Goal: Information Seeking & Learning: Learn about a topic

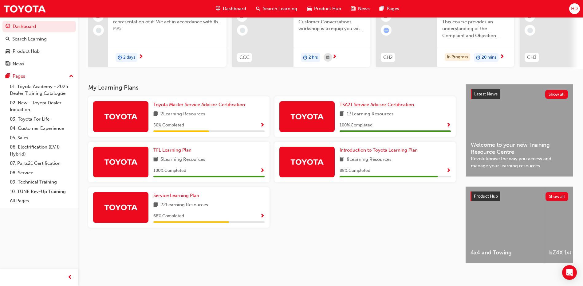
scroll to position [81, 0]
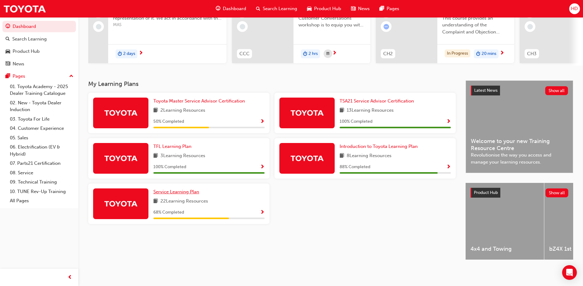
click at [181, 191] on span "Service Learning Plan" at bounding box center [176, 192] width 46 height 6
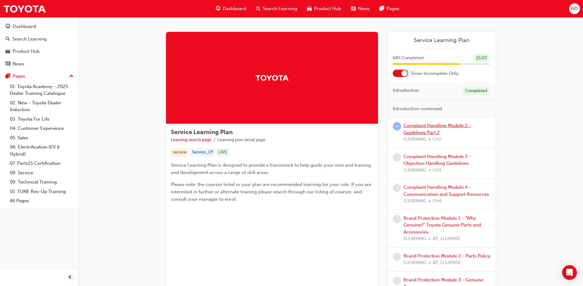
click at [412, 128] on link "Complaint Handling Module 2 - Guidelines Part 2" at bounding box center [437, 129] width 68 height 13
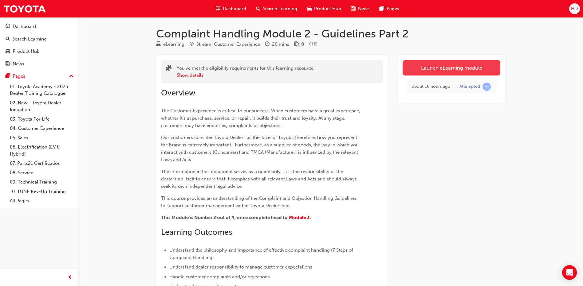
click at [421, 67] on link "Launch eLearning module" at bounding box center [451, 67] width 98 height 15
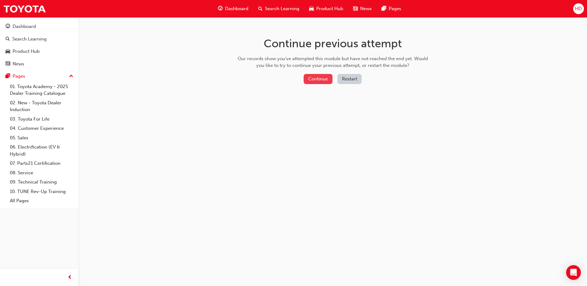
click at [319, 81] on button "Continue" at bounding box center [318, 79] width 29 height 10
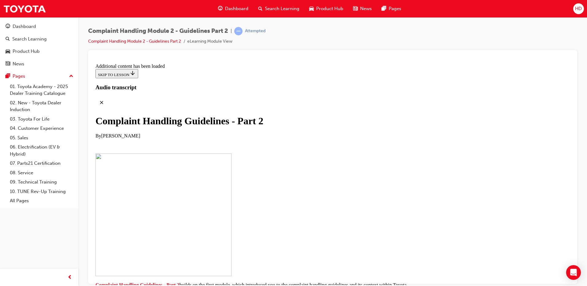
click at [380, 133] on div "Complaint Handling Guidelines - Part 2 By [PERSON_NAME]" at bounding box center [333, 126] width 474 height 23
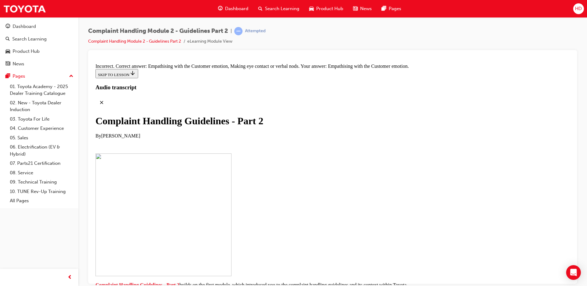
checkbox input "false"
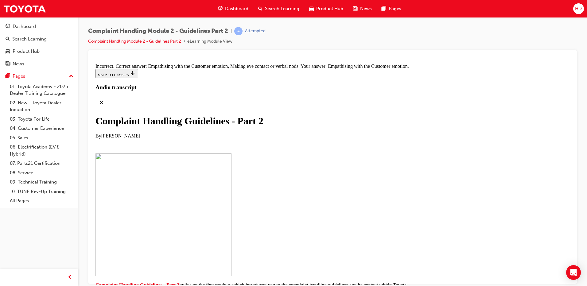
checkbox input "true"
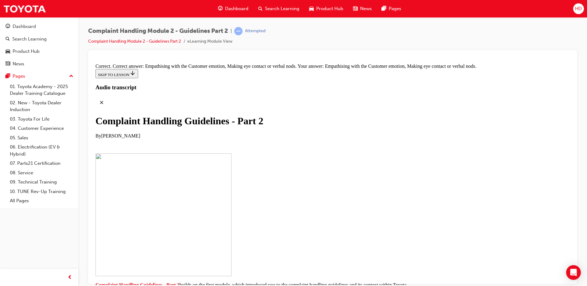
scroll to position [26, 0]
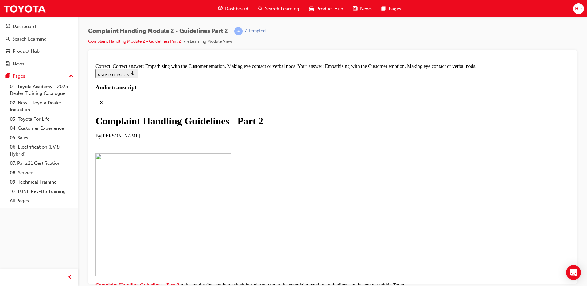
scroll to position [4146, 0]
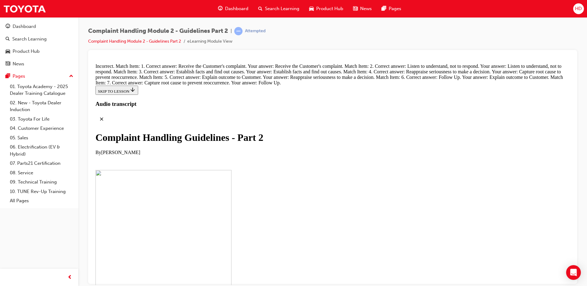
scroll to position [4306, 0]
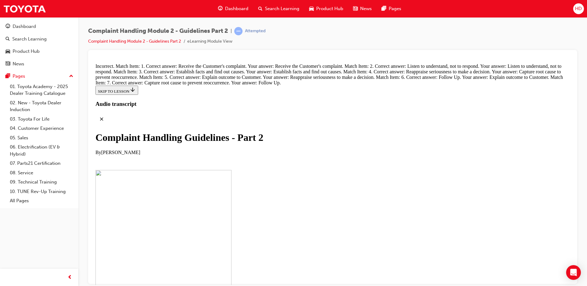
scroll to position [4157, 0]
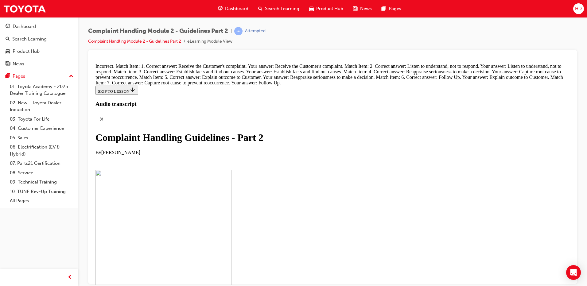
scroll to position [21, 0]
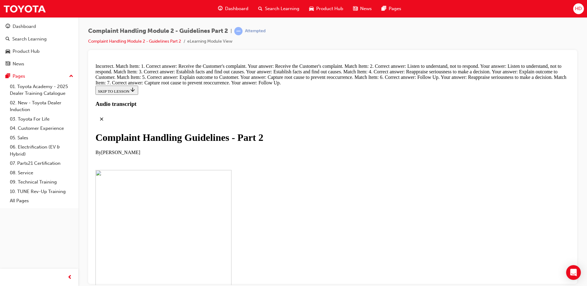
scroll to position [4157, 0]
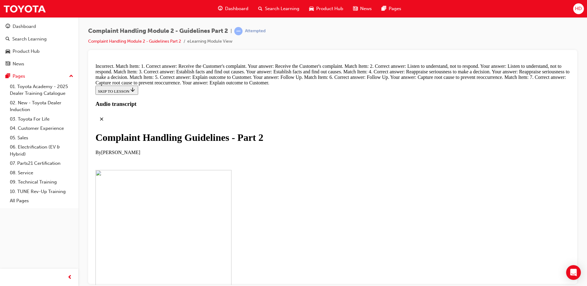
scroll to position [21, 0]
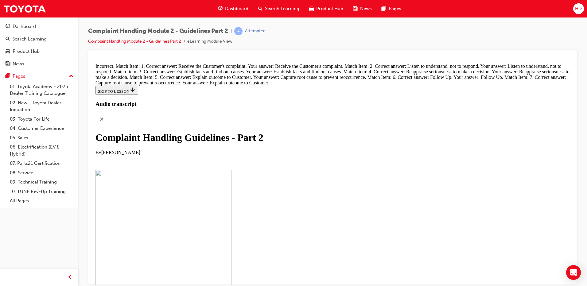
scroll to position [4311, 0]
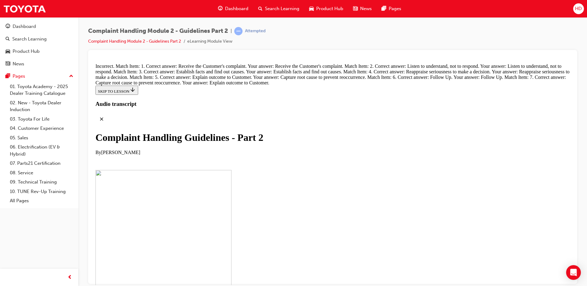
scroll to position [4157, 0]
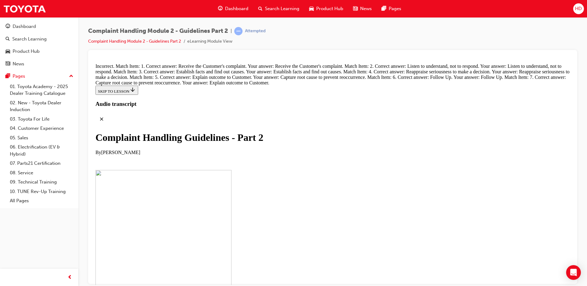
drag, startPoint x: 306, startPoint y: 215, endPoint x: 320, endPoint y: 219, distance: 14.6
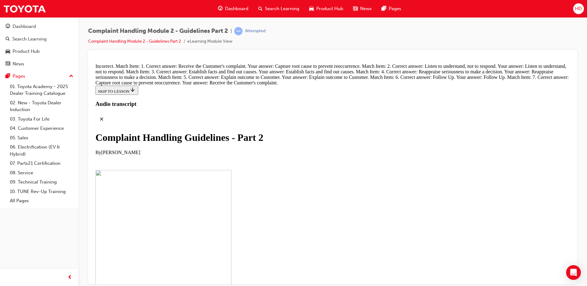
scroll to position [4157, 0]
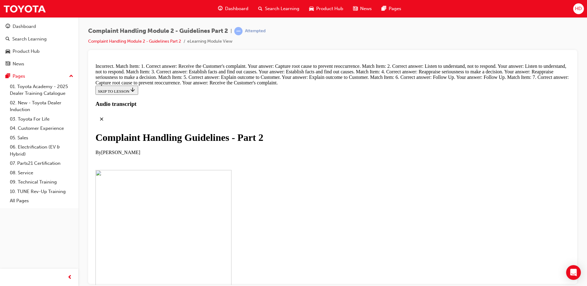
scroll to position [4157, 0]
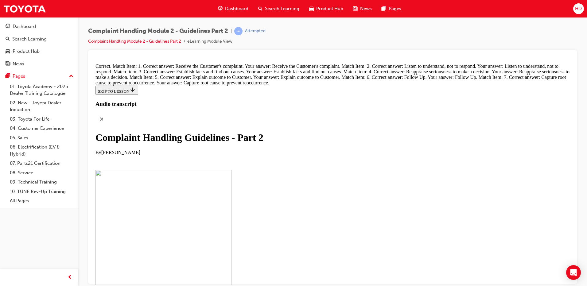
radio input "true"
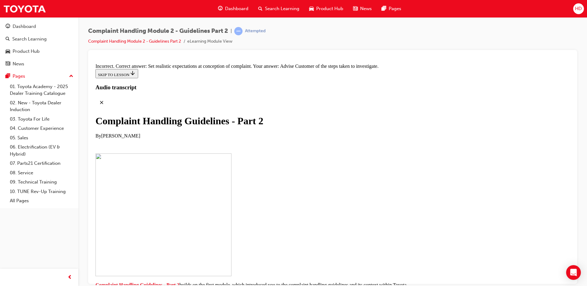
scroll to position [4526, 0]
radio input "true"
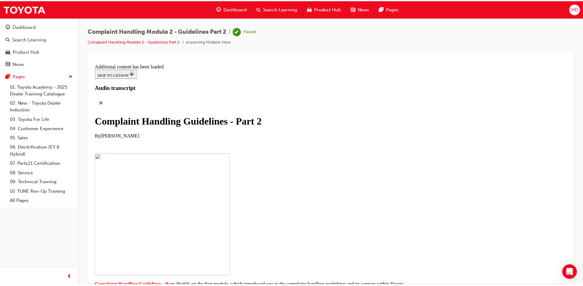
scroll to position [4822, 0]
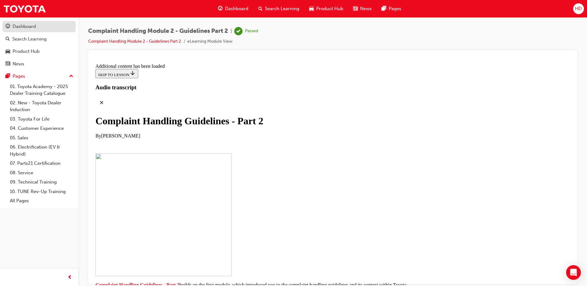
click at [44, 25] on div "Dashboard" at bounding box center [39, 27] width 67 height 8
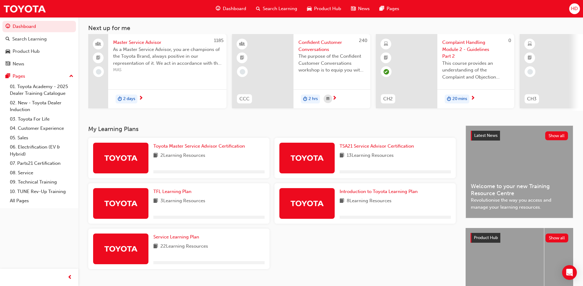
scroll to position [81, 0]
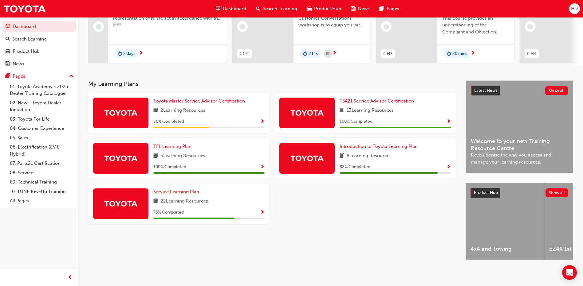
click at [189, 191] on span "Service Learning Plan" at bounding box center [176, 192] width 46 height 6
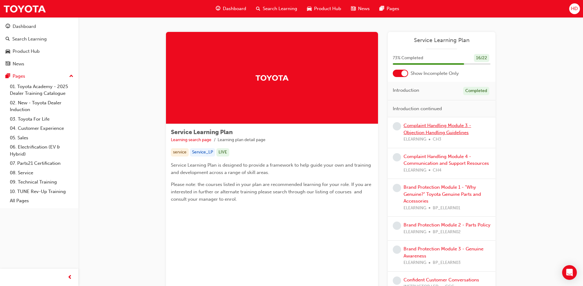
click at [415, 127] on link "Complaint Handling Module 3 - Objection Handling Guidelines" at bounding box center [437, 129] width 68 height 13
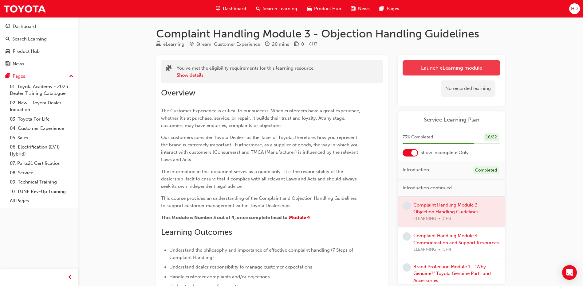
click at [447, 64] on link "Launch eLearning module" at bounding box center [451, 67] width 98 height 15
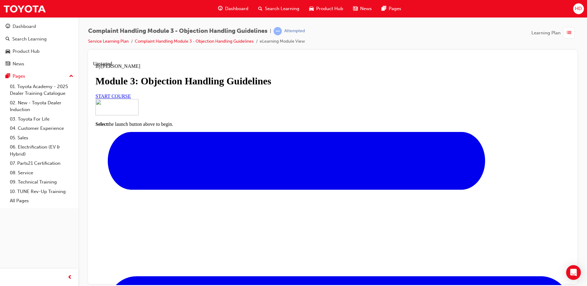
click at [131, 99] on link "START COURSE" at bounding box center [113, 95] width 35 height 5
